Goal: Transaction & Acquisition: Purchase product/service

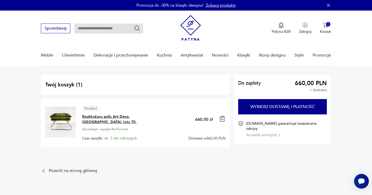
click at [88, 115] on span "Rozkładana pufa Art Deco, [GEOGRAPHIC_DATA], lata 70." at bounding box center [115, 119] width 66 height 11
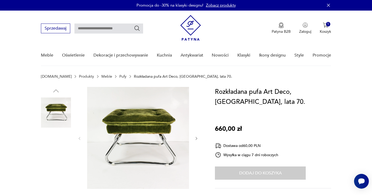
click at [88, 115] on img at bounding box center [138, 138] width 102 height 102
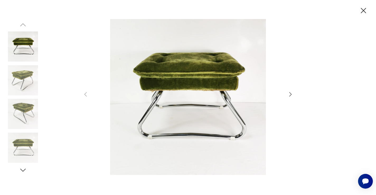
click at [23, 171] on icon "button" at bounding box center [23, 169] width 6 height 3
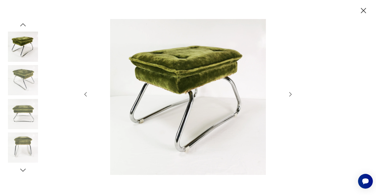
click at [23, 171] on icon "button" at bounding box center [23, 169] width 6 height 3
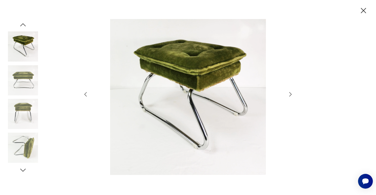
click at [23, 171] on icon "button" at bounding box center [23, 169] width 6 height 3
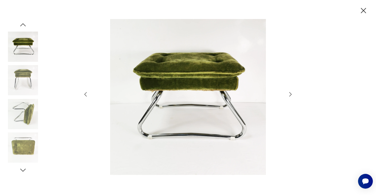
click at [23, 171] on icon "button" at bounding box center [23, 169] width 6 height 3
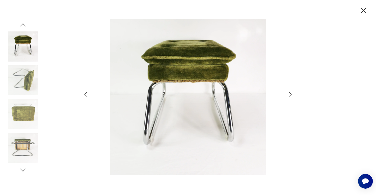
click at [22, 171] on icon "button" at bounding box center [23, 170] width 8 height 8
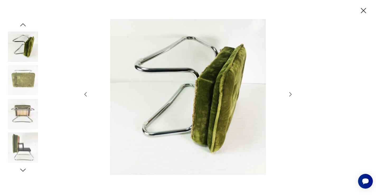
click at [18, 146] on img at bounding box center [23, 148] width 30 height 30
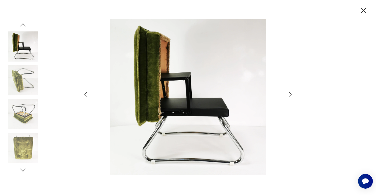
click at [291, 92] on icon "button" at bounding box center [290, 94] width 6 height 6
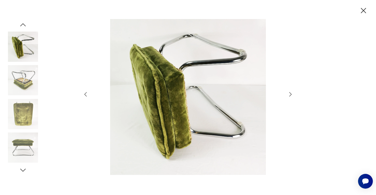
click at [291, 92] on icon "button" at bounding box center [290, 94] width 6 height 6
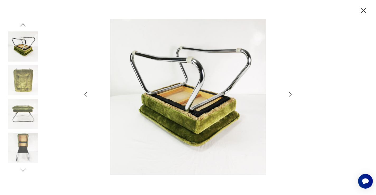
click at [291, 92] on icon "button" at bounding box center [290, 94] width 6 height 6
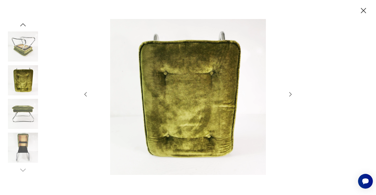
click at [291, 92] on icon "button" at bounding box center [290, 94] width 6 height 6
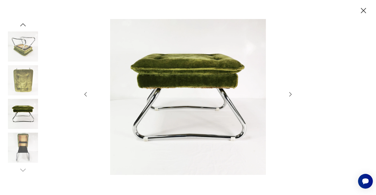
click at [291, 92] on icon "button" at bounding box center [290, 94] width 6 height 6
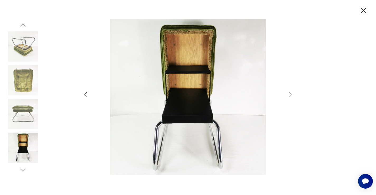
click at [26, 110] on img at bounding box center [23, 114] width 30 height 30
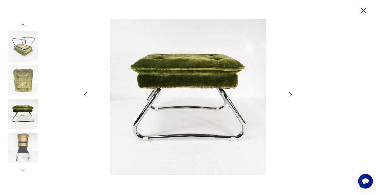
click at [364, 12] on icon "button" at bounding box center [363, 10] width 9 height 9
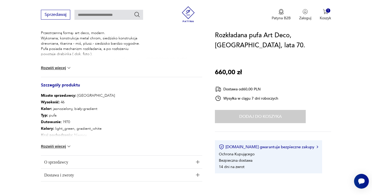
scroll to position [233, 0]
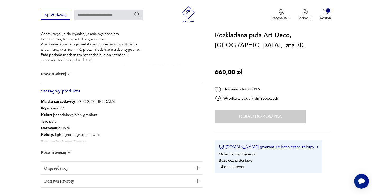
click at [62, 73] on button "Rozwiń więcej" at bounding box center [56, 73] width 31 height 5
